Goal: Find specific page/section: Find specific page/section

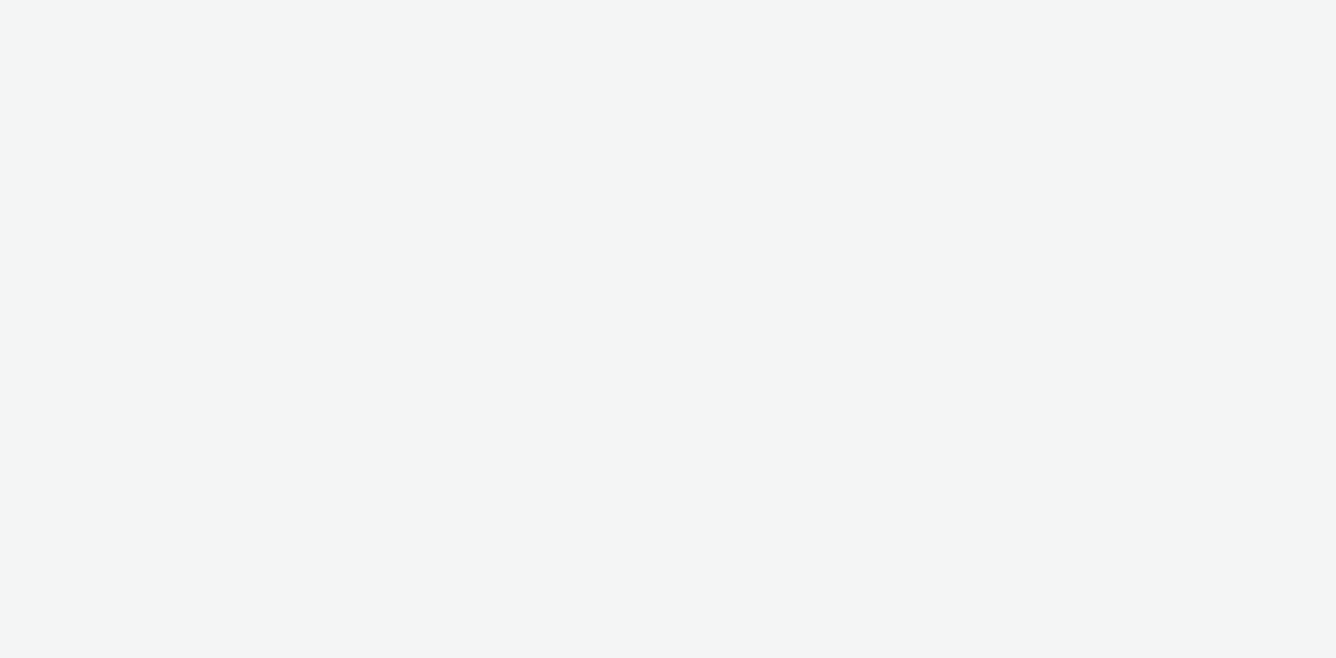
select select "dd3fb4f6-b550-43f6-8f67-b78d09d23a96"
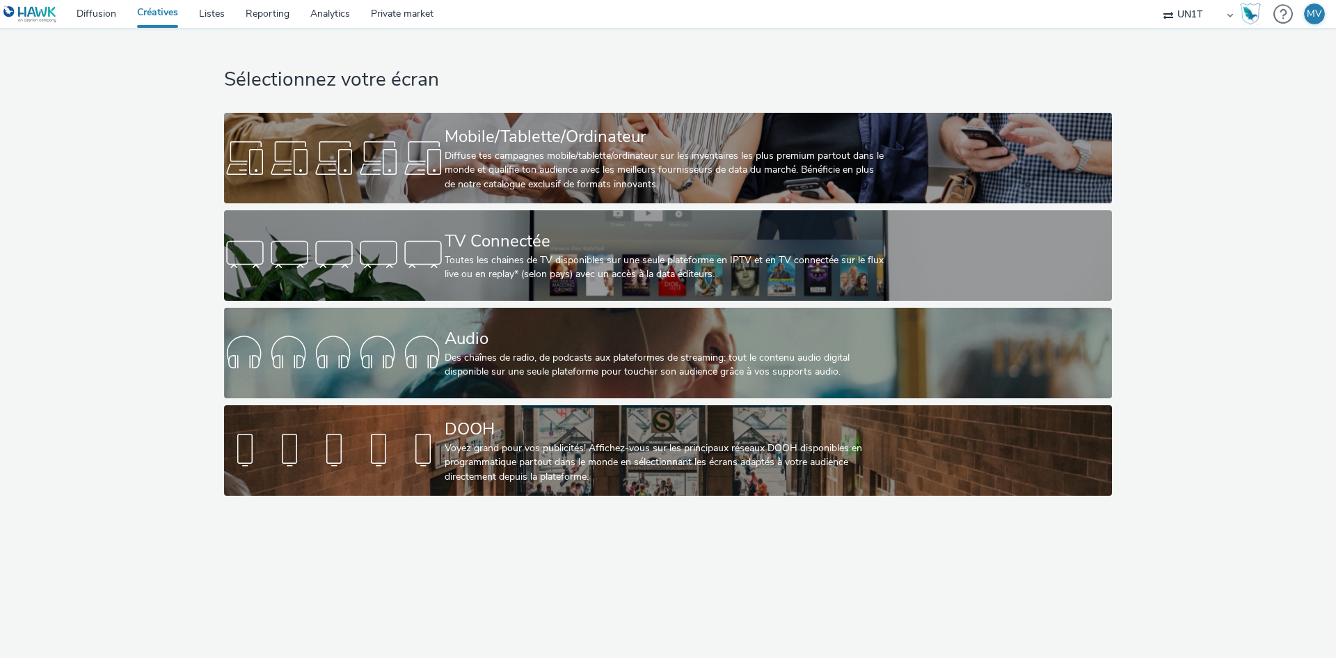
click at [26, 18] on img at bounding box center [30, 14] width 54 height 17
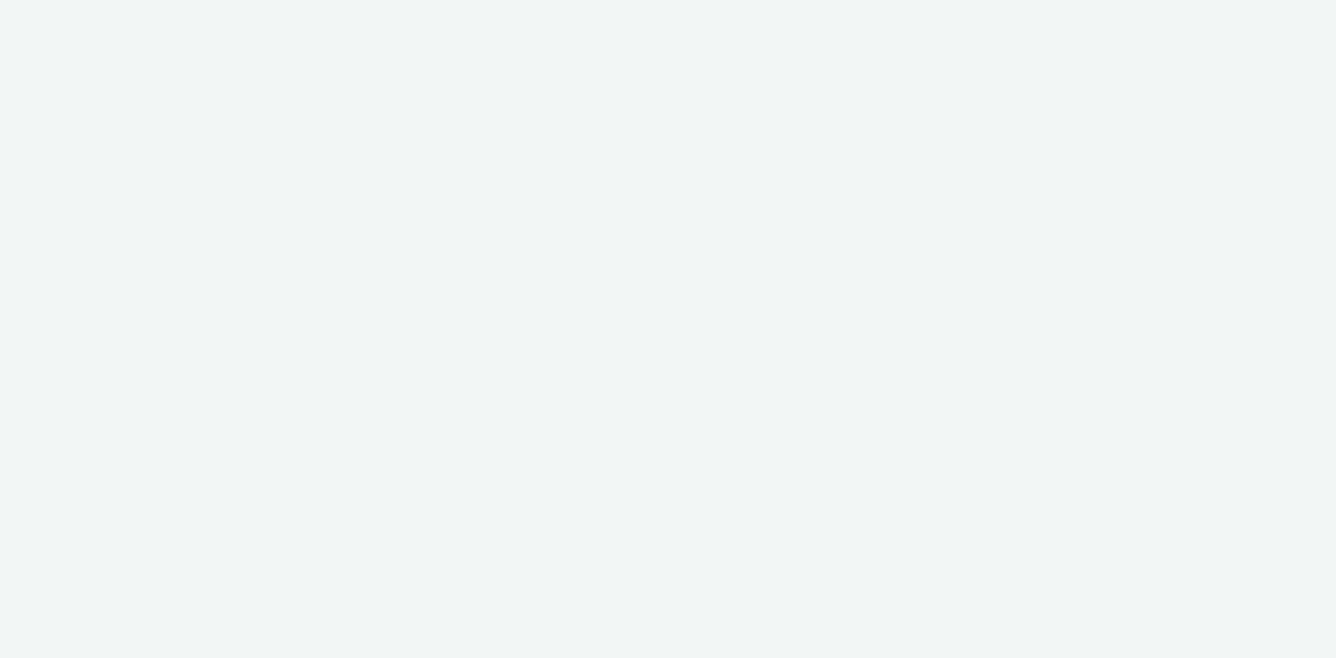
select select "dd3fb4f6-b550-43f6-8f67-b78d09d23a96"
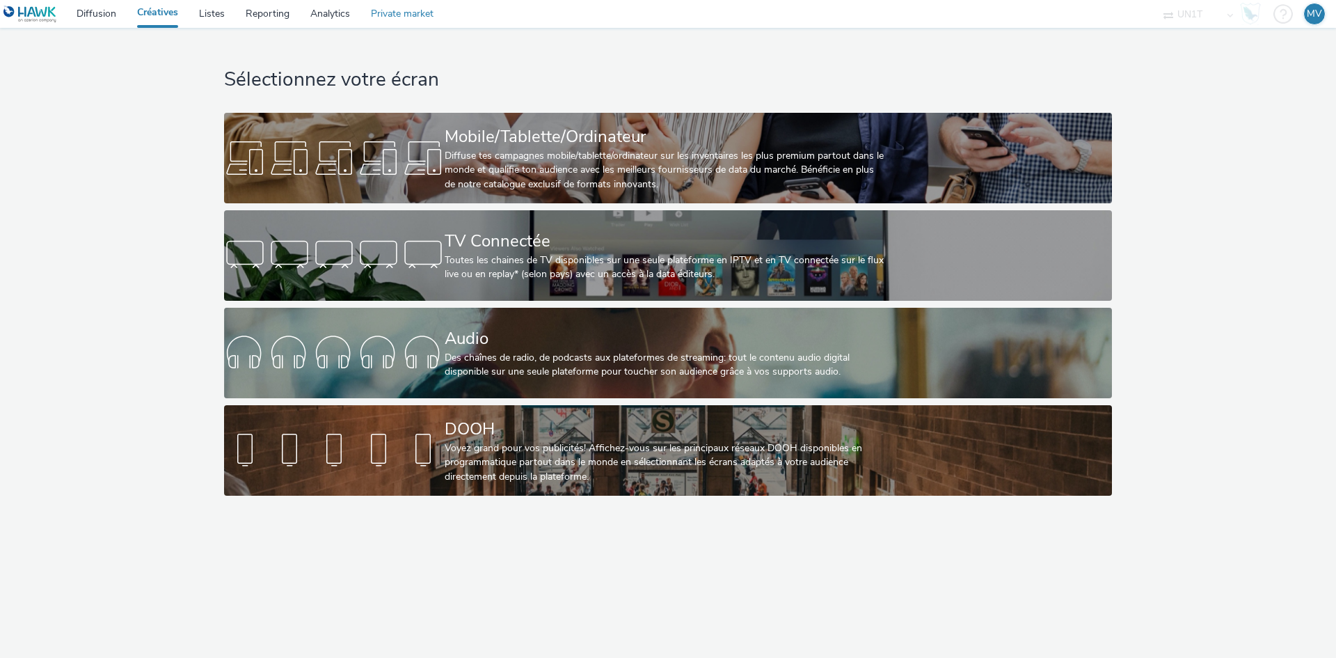
click at [388, 13] on link "Private market" at bounding box center [402, 14] width 84 height 28
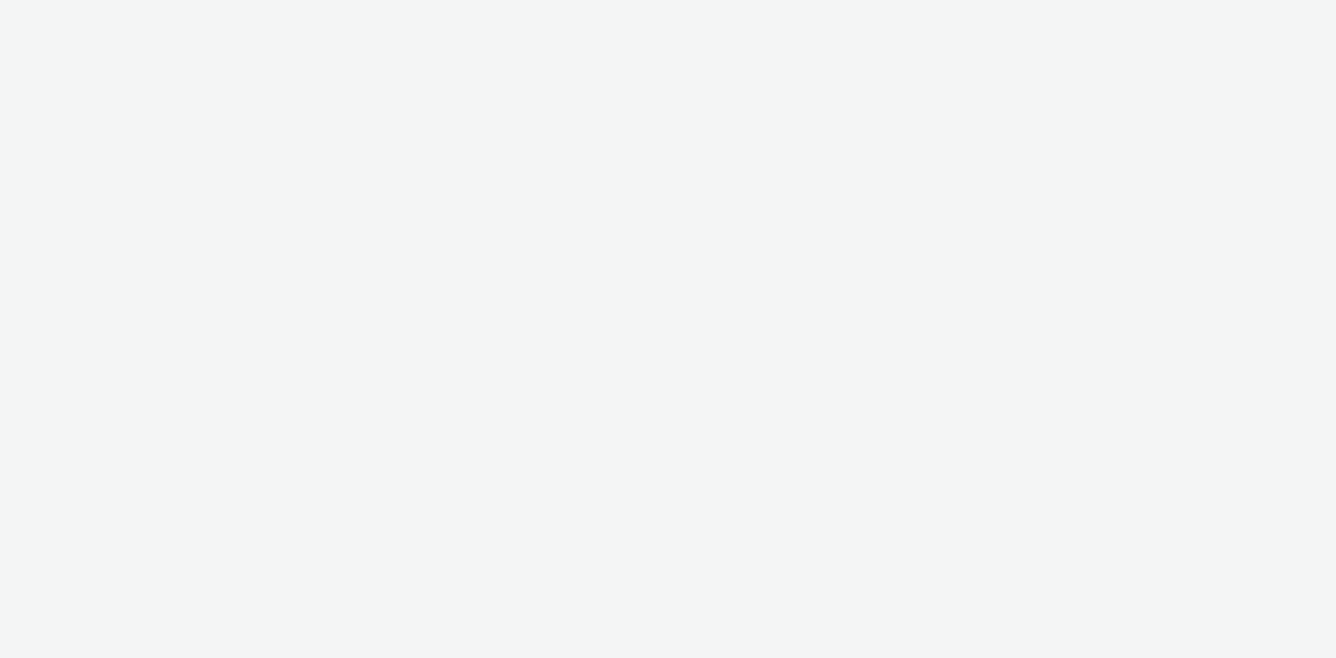
select select "dd3fb4f6-b550-43f6-8f67-b78d09d23a96"
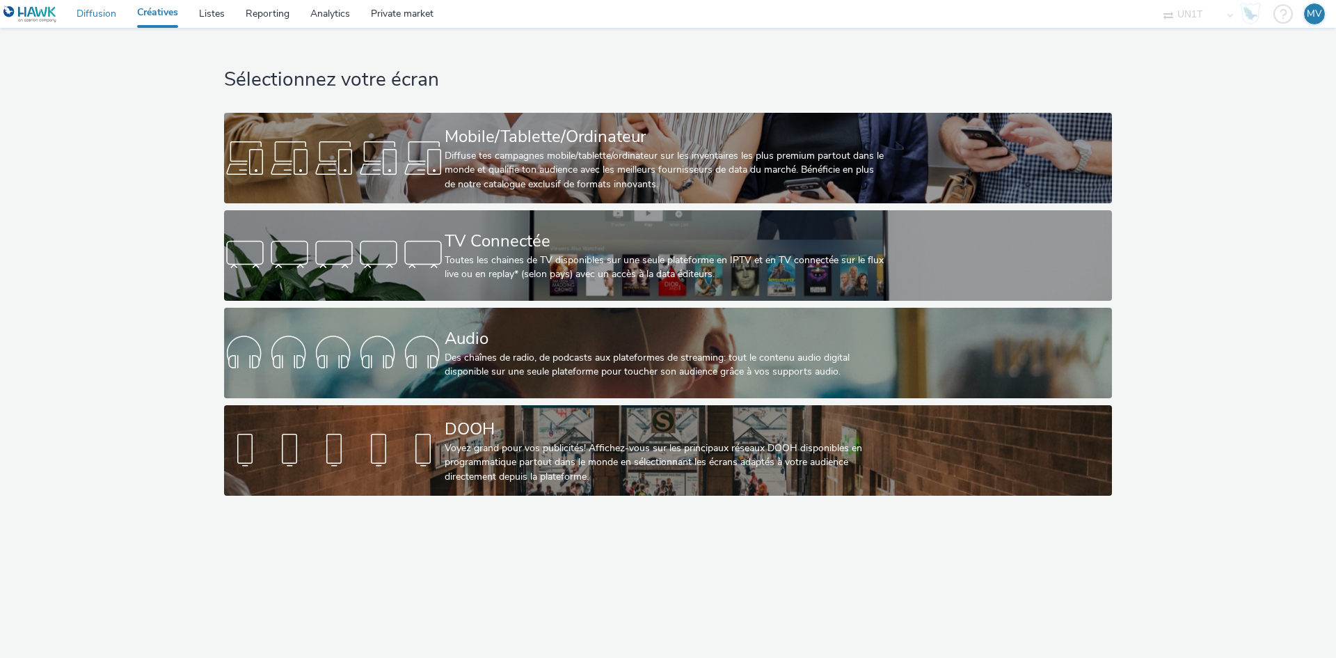
click at [113, 18] on link "Diffusion" at bounding box center [96, 14] width 61 height 28
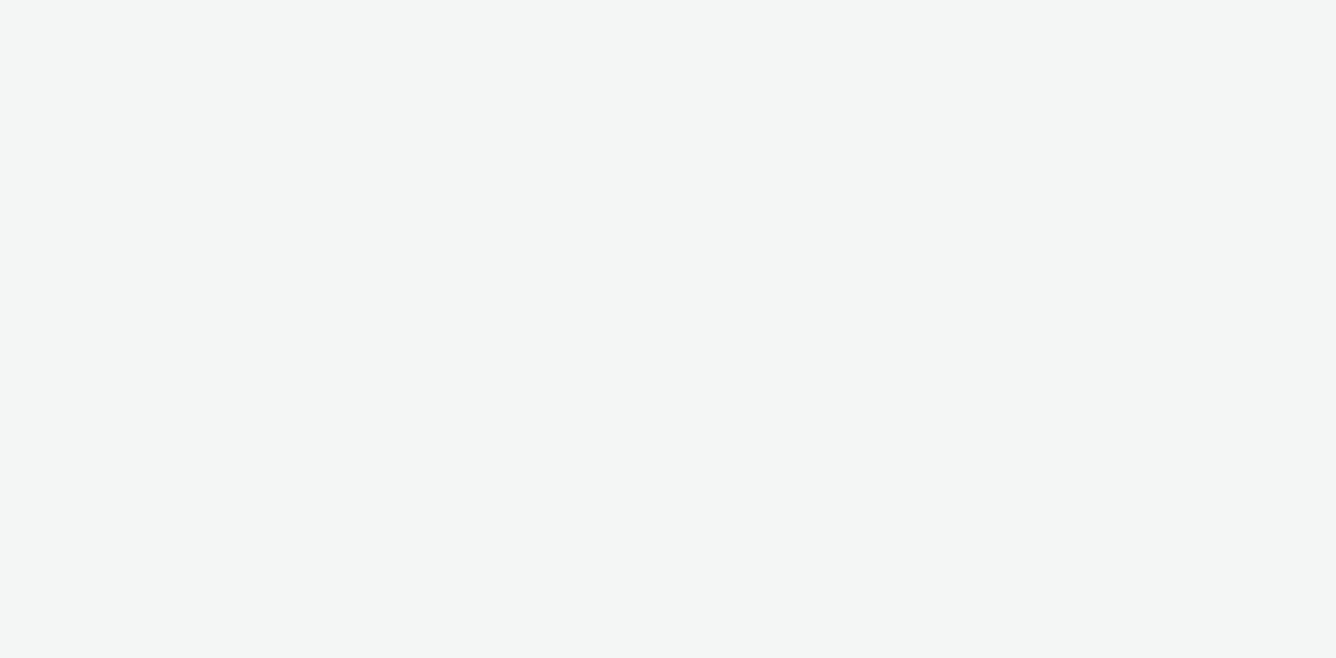
select select "dd3fb4f6-b550-43f6-8f67-b78d09d23a96"
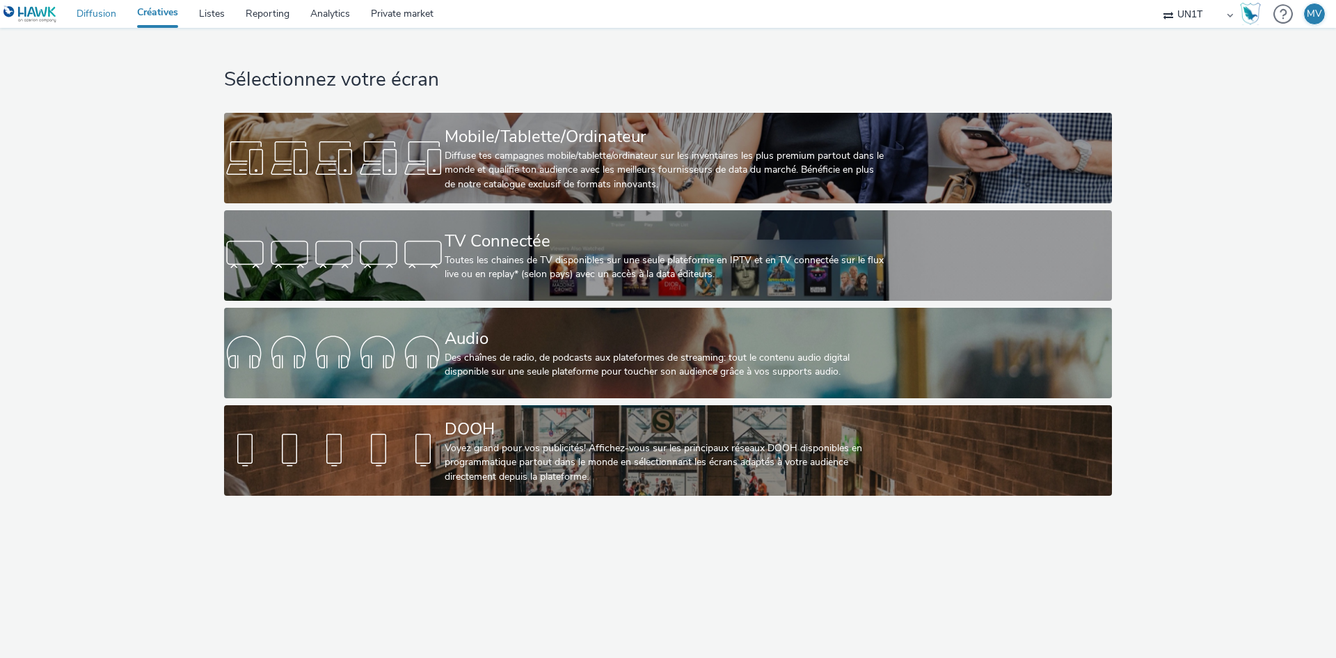
click at [97, 13] on link "Diffusion" at bounding box center [96, 14] width 61 height 28
